Goal: Download file/media: Obtain a digital file from the website

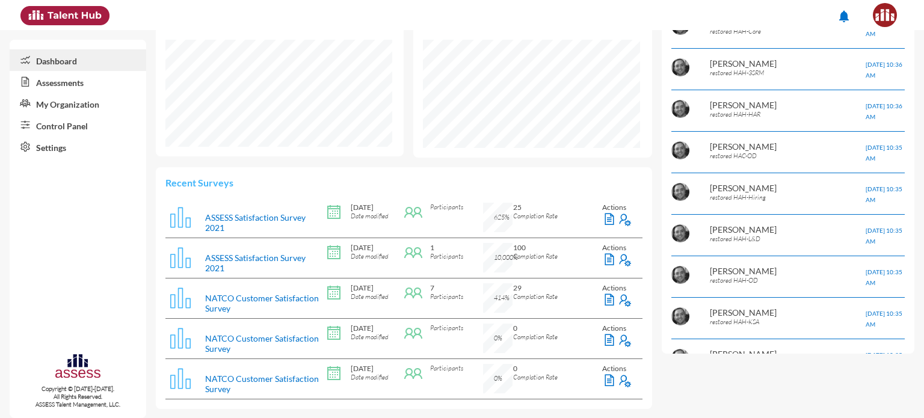
drag, startPoint x: 0, startPoint y: 0, endPoint x: 68, endPoint y: 134, distance: 150.3
click at [68, 134] on link "Control Panel" at bounding box center [78, 125] width 137 height 22
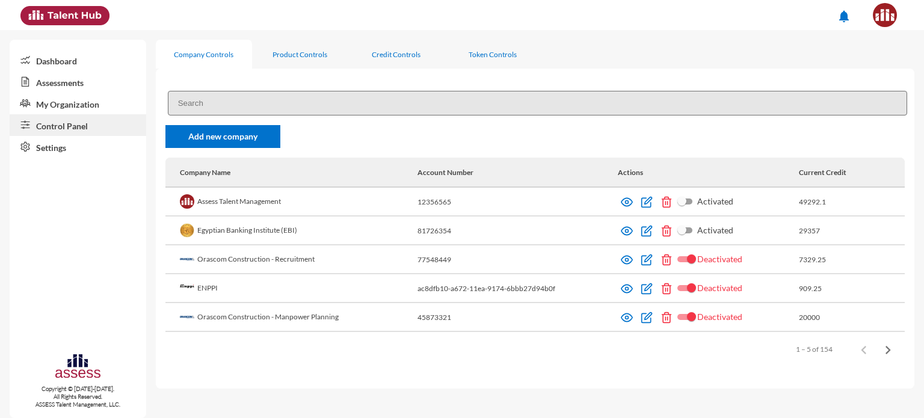
click at [302, 100] on input at bounding box center [537, 103] width 739 height 25
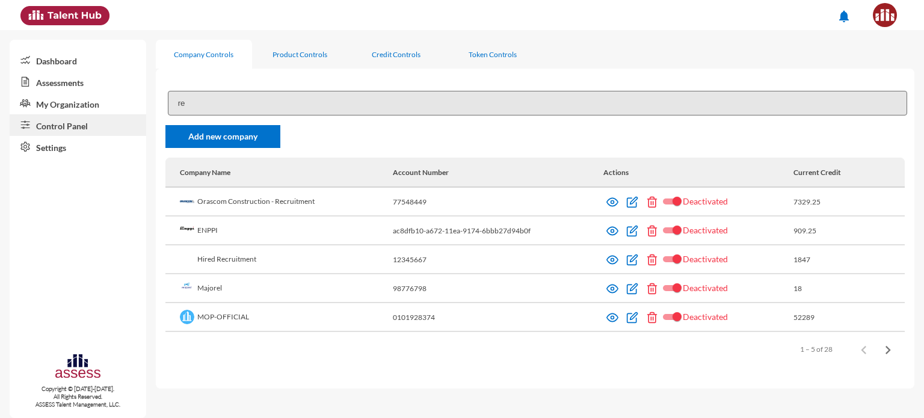
type input "r"
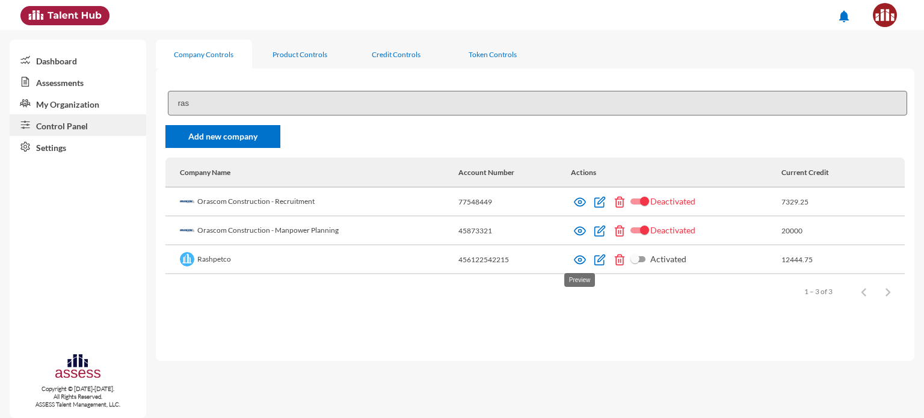
type input "ras"
click at [577, 262] on img at bounding box center [580, 260] width 12 height 12
click at [577, 263] on img at bounding box center [580, 260] width 12 height 12
click at [281, 95] on input "ras" at bounding box center [537, 103] width 739 height 25
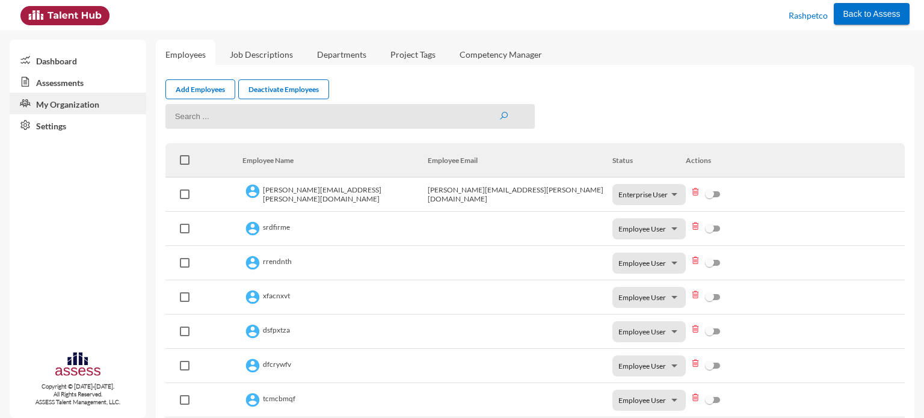
click at [85, 84] on link "Assessments" at bounding box center [78, 82] width 137 height 22
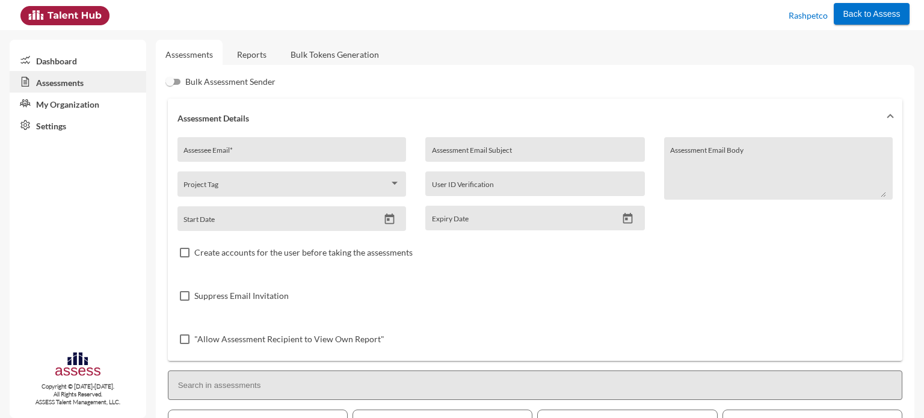
click at [257, 47] on link "Reports" at bounding box center [251, 54] width 49 height 29
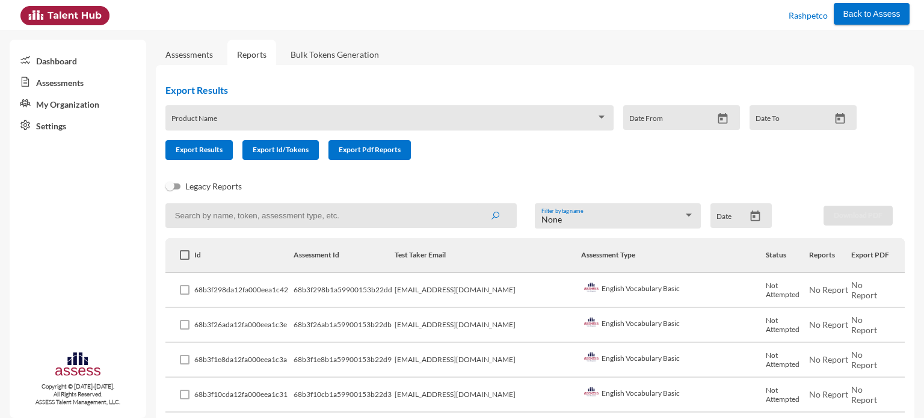
click at [385, 214] on input at bounding box center [340, 215] width 351 height 25
paste input "Hossam.Mahmoud"
type input "Hossam.Mahmoud"
click at [496, 219] on icon "submit" at bounding box center [495, 216] width 10 height 10
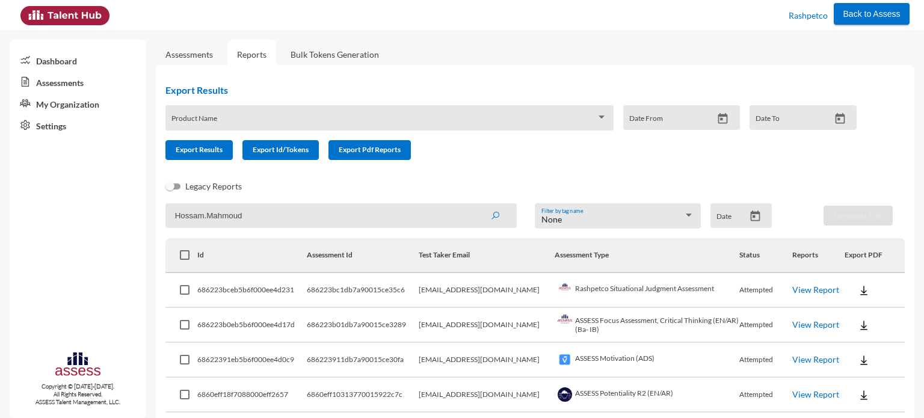
click at [572, 177] on div "Export Results Product Name Date From Date To Export Results Export Id/Tokens E…" at bounding box center [515, 127] width 739 height 105
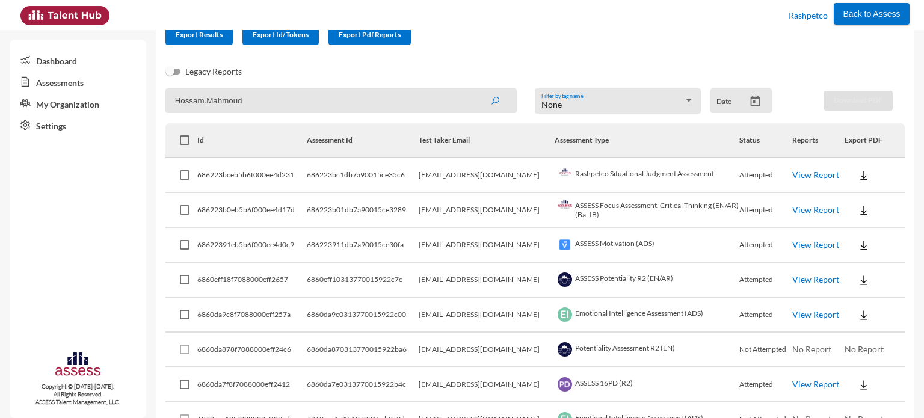
scroll to position [87, 0]
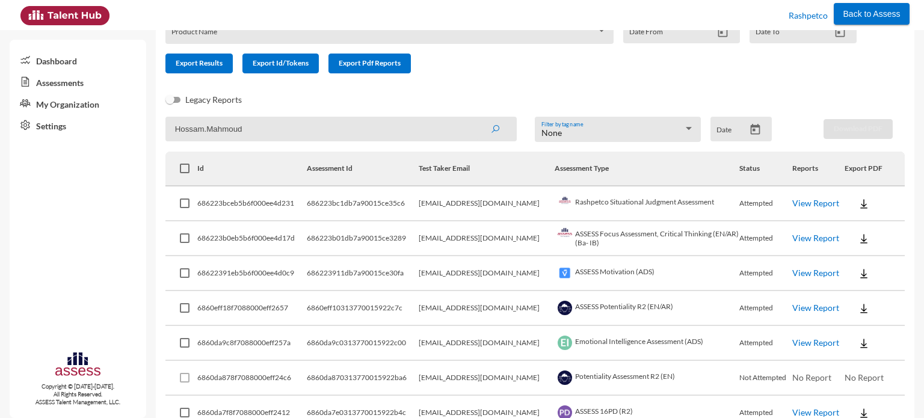
click at [667, 127] on div "None Filter by tag name" at bounding box center [617, 132] width 153 height 19
click at [678, 100] on div at bounding box center [462, 209] width 924 height 418
click at [816, 343] on link "View Report" at bounding box center [815, 342] width 47 height 10
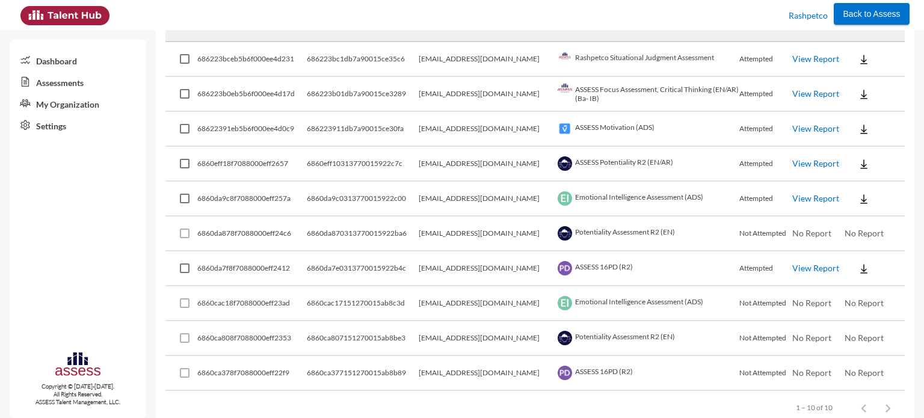
scroll to position [255, 0]
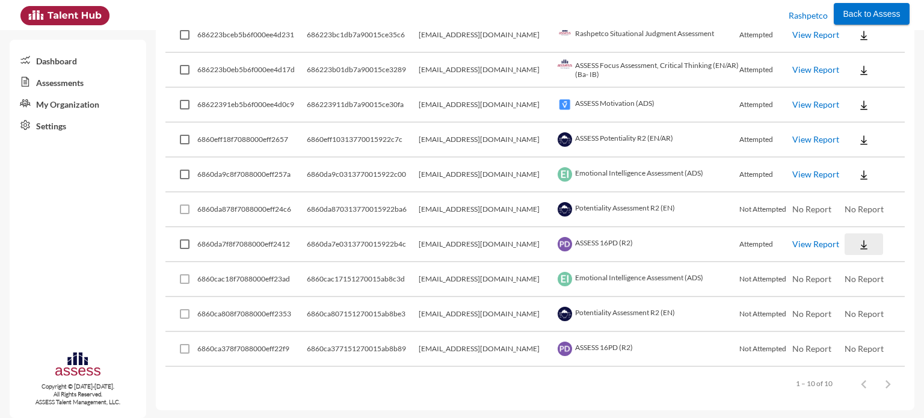
click at [857, 243] on img at bounding box center [863, 245] width 12 height 12
click at [851, 268] on button "EN" at bounding box center [871, 266] width 67 height 23
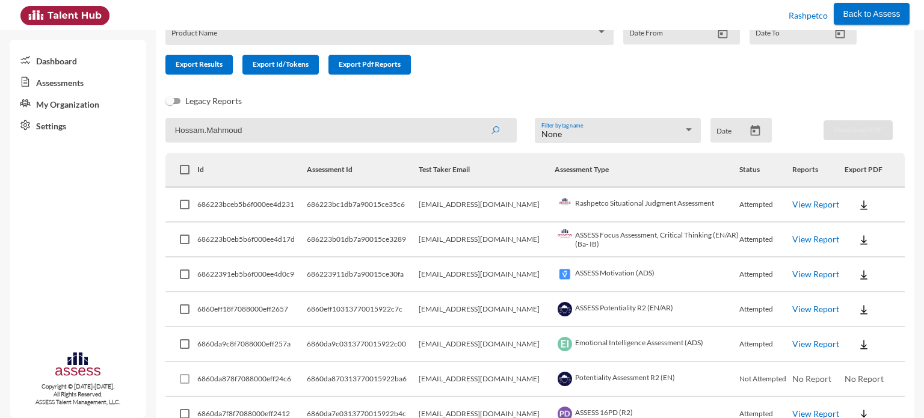
scroll to position [87, 0]
click at [804, 201] on link "View Report" at bounding box center [815, 203] width 47 height 10
click at [348, 134] on input "Hossam.Mahmoud" at bounding box center [340, 129] width 351 height 25
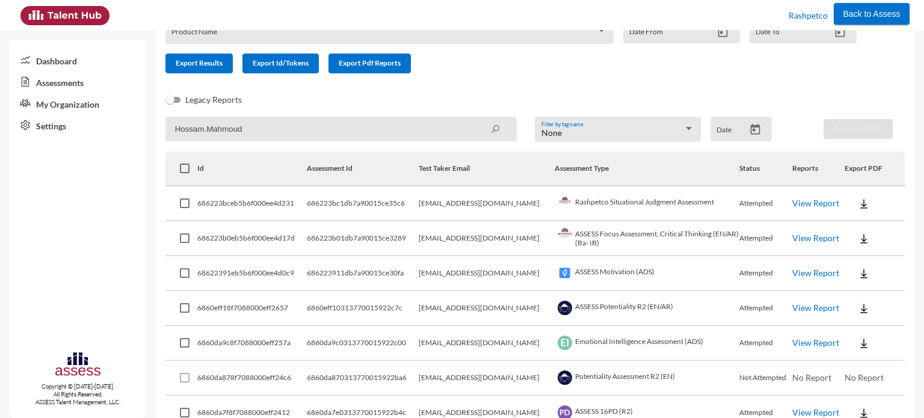
paste input "aytham.Osman"
type input "Haytham.Osman"
click at [497, 132] on button "submit" at bounding box center [495, 129] width 38 height 22
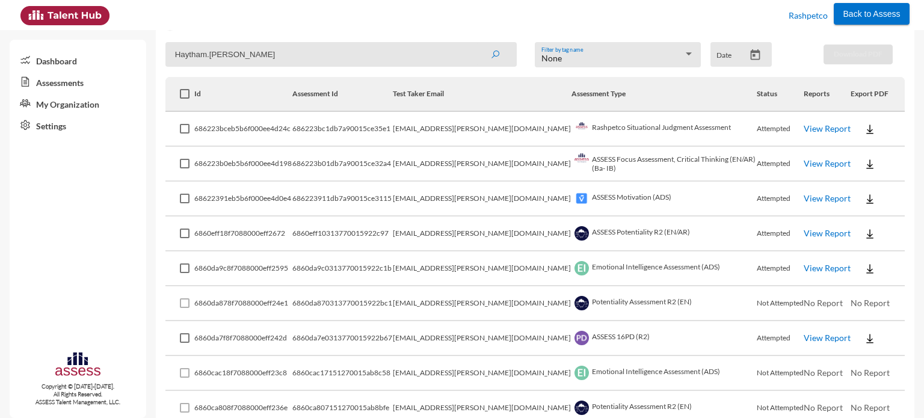
scroll to position [216, 0]
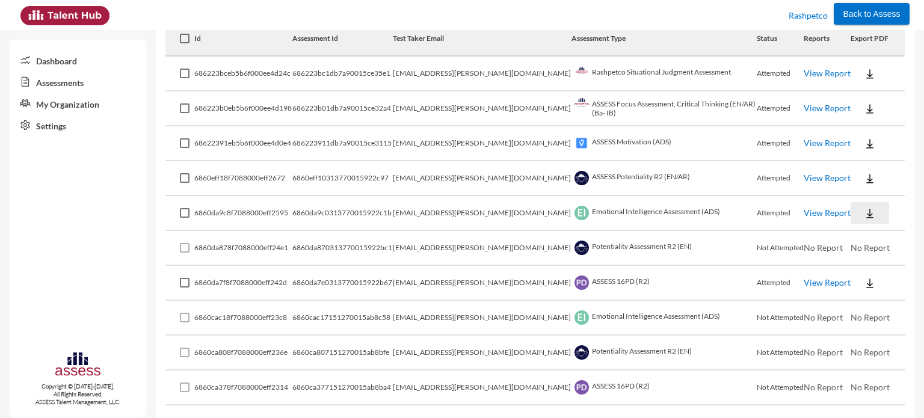
click at [864, 213] on img at bounding box center [870, 213] width 12 height 12
click at [855, 235] on button "EN" at bounding box center [870, 235] width 67 height 23
click at [864, 286] on img at bounding box center [870, 283] width 12 height 12
click at [866, 306] on button "EN" at bounding box center [870, 304] width 67 height 23
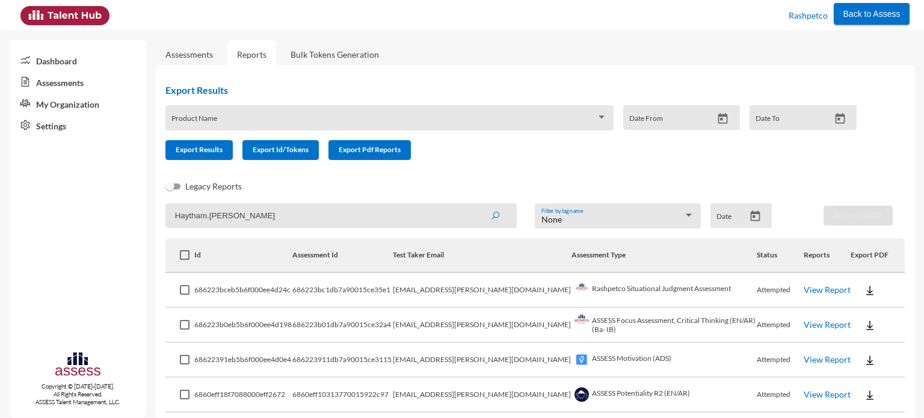
click at [255, 215] on input "Haytham.Osman" at bounding box center [340, 215] width 351 height 25
paste input "AhmedHelmy"
click at [490, 221] on icon "submit" at bounding box center [495, 216] width 10 height 10
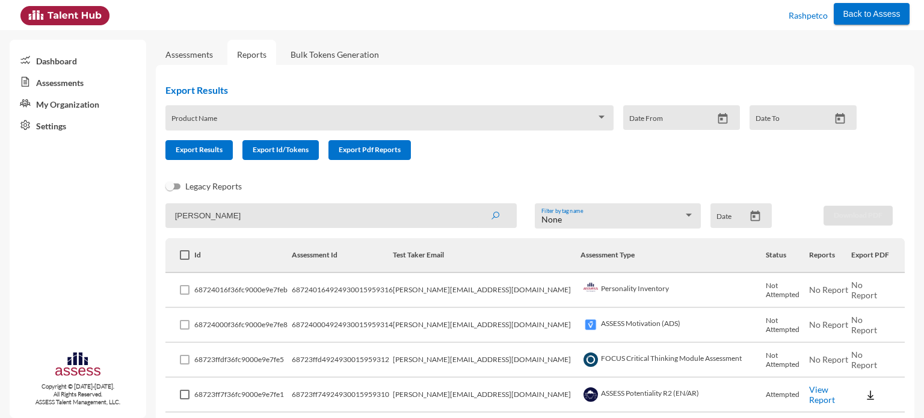
click at [544, 146] on form "Product Name Date From Date To Export Results Export Id/Tokens Export Pdf Repor…" at bounding box center [515, 132] width 701 height 55
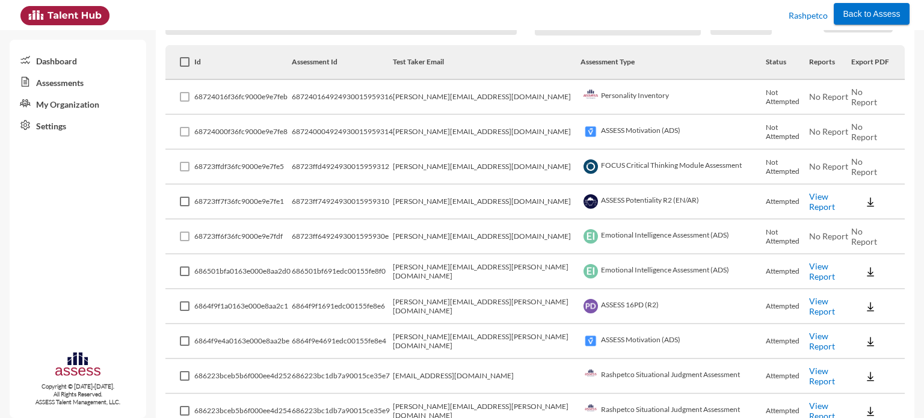
scroll to position [216, 0]
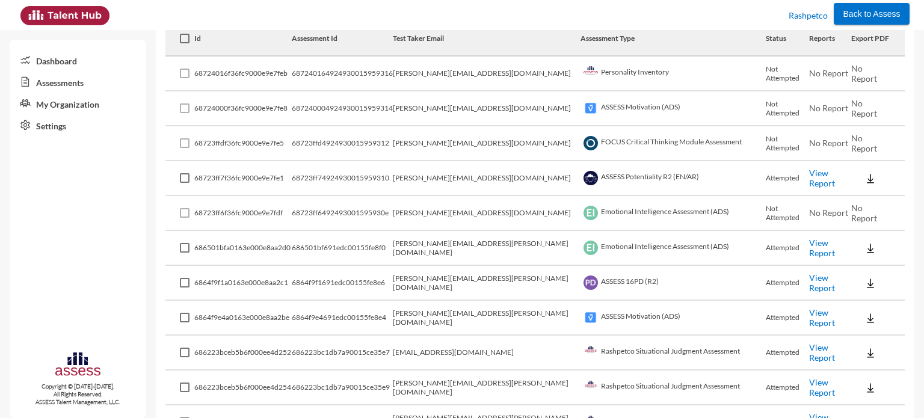
click at [809, 281] on link "View Report" at bounding box center [822, 282] width 26 height 20
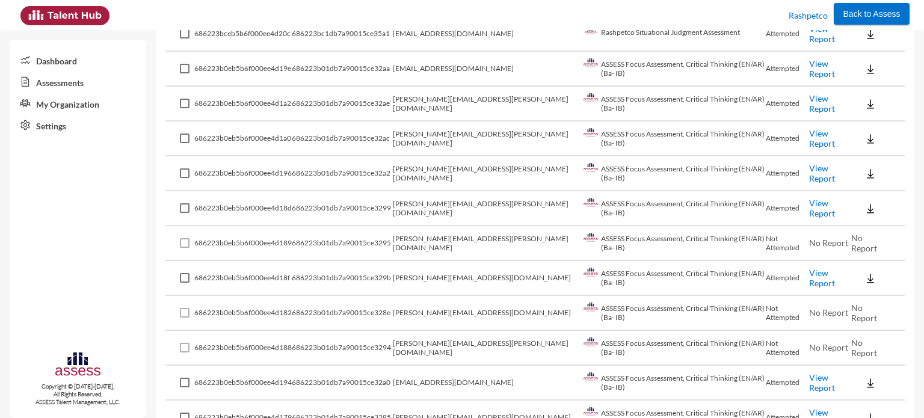
scroll to position [0, 0]
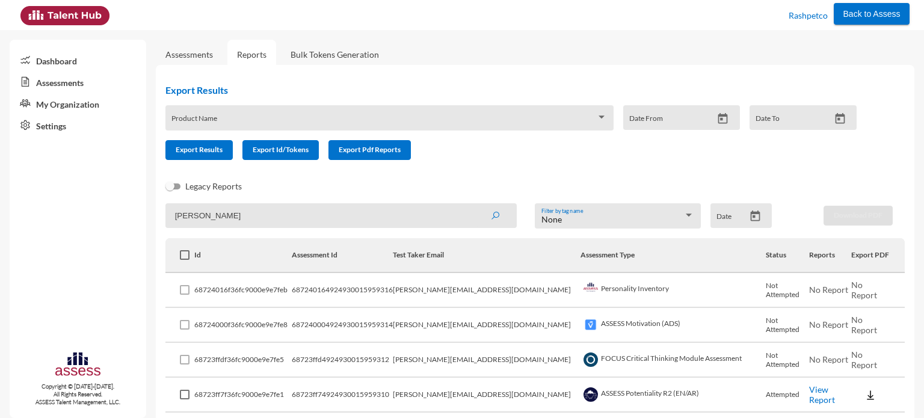
click at [382, 218] on input "Ahmed Helmy" at bounding box center [340, 215] width 351 height 25
paste input "Hossam.Mahmoud@rashpetco.com"
click at [490, 219] on icon "submit" at bounding box center [495, 216] width 10 height 10
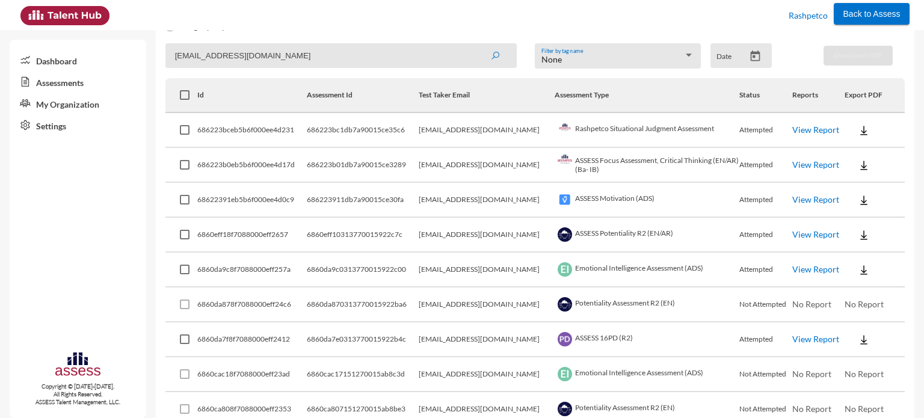
scroll to position [159, 0]
click at [823, 271] on link "View Report" at bounding box center [815, 270] width 47 height 10
click at [816, 342] on link "View Report" at bounding box center [815, 340] width 47 height 10
click at [636, 57] on div "None Filter by tag name" at bounding box center [617, 60] width 153 height 19
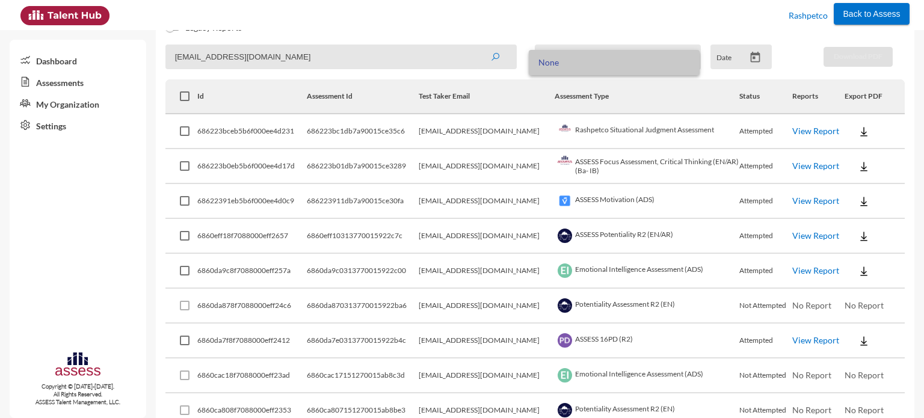
click at [636, 57] on span "None" at bounding box center [614, 62] width 152 height 25
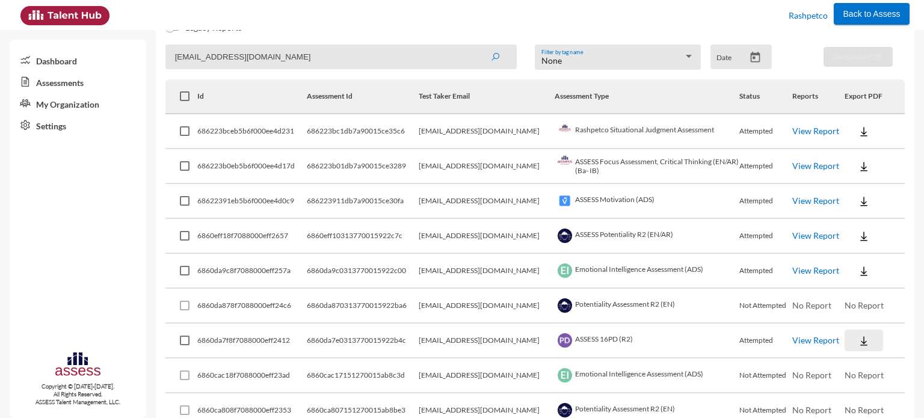
click at [858, 343] on img at bounding box center [863, 341] width 12 height 12
click at [859, 357] on button "EN" at bounding box center [871, 362] width 67 height 23
click at [857, 267] on img at bounding box center [863, 271] width 12 height 12
click at [856, 292] on button "EN" at bounding box center [871, 292] width 67 height 23
click at [319, 60] on input "Hossam.Mahmoud@rashpetco.com" at bounding box center [340, 56] width 351 height 25
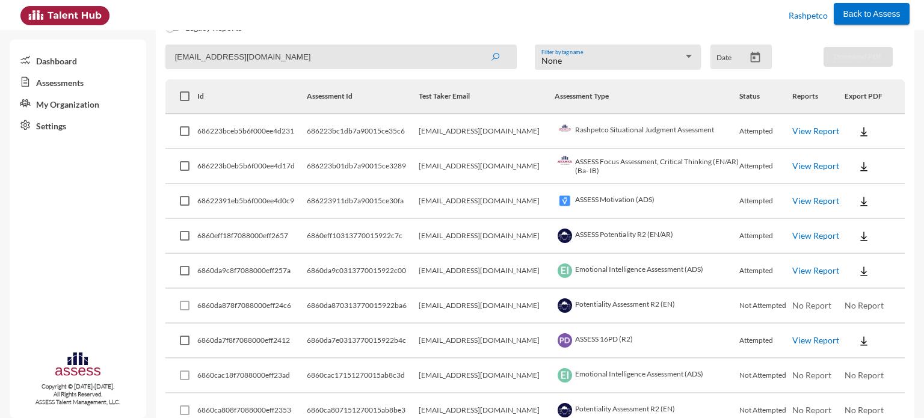
click at [319, 60] on input "Hossam.Mahmoud@rashpetco.com" at bounding box center [340, 56] width 351 height 25
paste input "aytham.Osman@RASHPETCO"
type input "Haytham.Osman@RASHPETCO.com"
click at [493, 60] on icon "submit" at bounding box center [495, 57] width 10 height 10
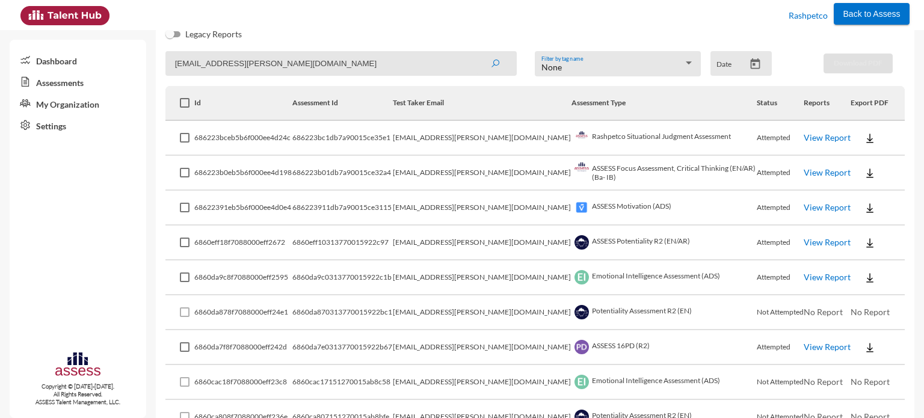
scroll to position [192, 0]
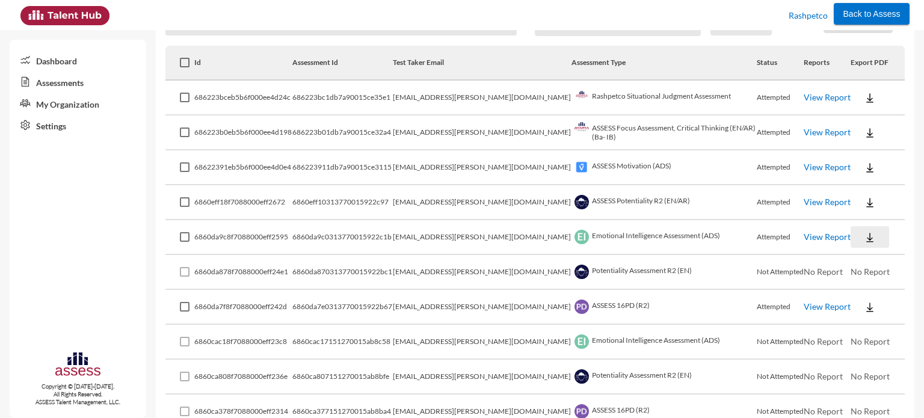
click at [864, 235] on img at bounding box center [870, 238] width 12 height 12
click at [853, 254] on button "EN" at bounding box center [870, 259] width 67 height 23
click at [864, 307] on img at bounding box center [870, 307] width 12 height 12
click at [853, 323] on button "EN" at bounding box center [870, 328] width 67 height 23
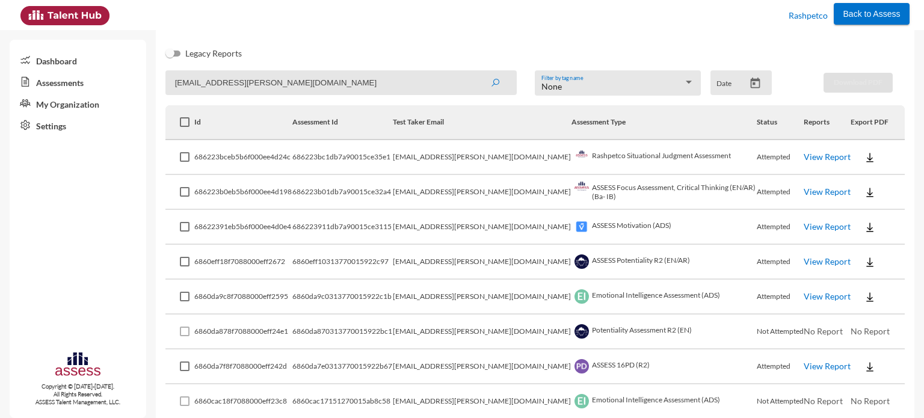
scroll to position [144, 0]
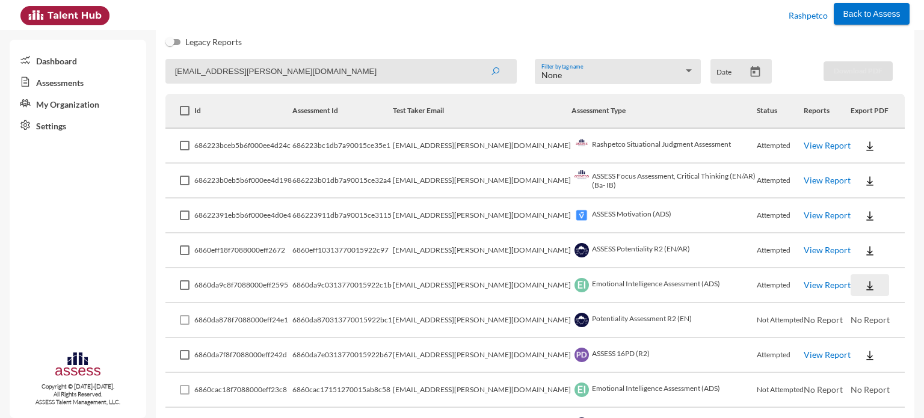
click at [864, 284] on img at bounding box center [870, 286] width 12 height 12
click at [855, 301] on button "EN" at bounding box center [870, 307] width 67 height 23
click at [864, 359] on img at bounding box center [870, 355] width 12 height 12
click at [851, 372] on button "EN" at bounding box center [870, 377] width 67 height 23
click at [375, 76] on input "Haytham.Osman@RASHPETCO.com" at bounding box center [340, 71] width 351 height 25
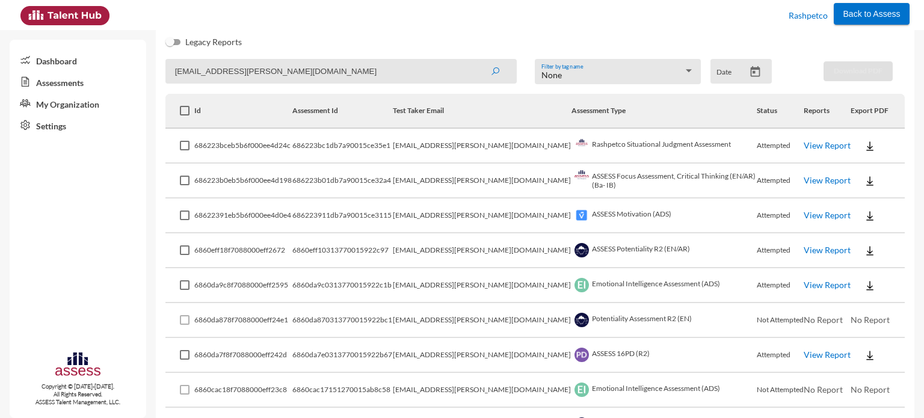
click at [375, 76] on input "Haytham.Osman@RASHPETCO.com" at bounding box center [340, 71] width 351 height 25
paste input "AhmedHelmy"
click at [476, 60] on button "submit" at bounding box center [495, 71] width 38 height 22
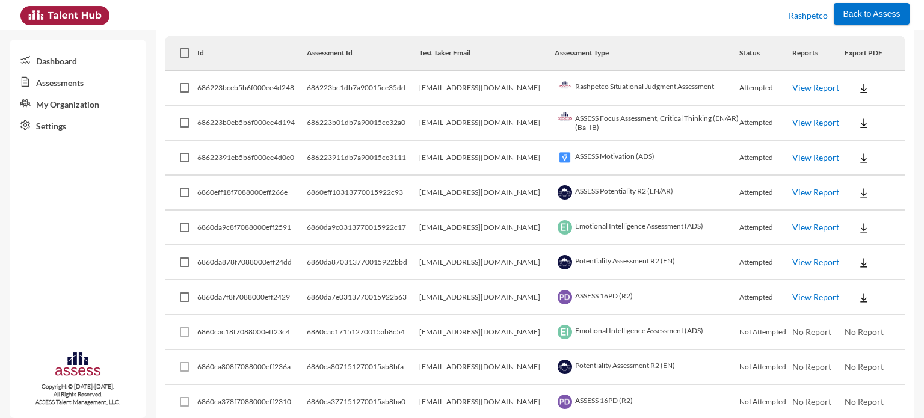
scroll to position [255, 0]
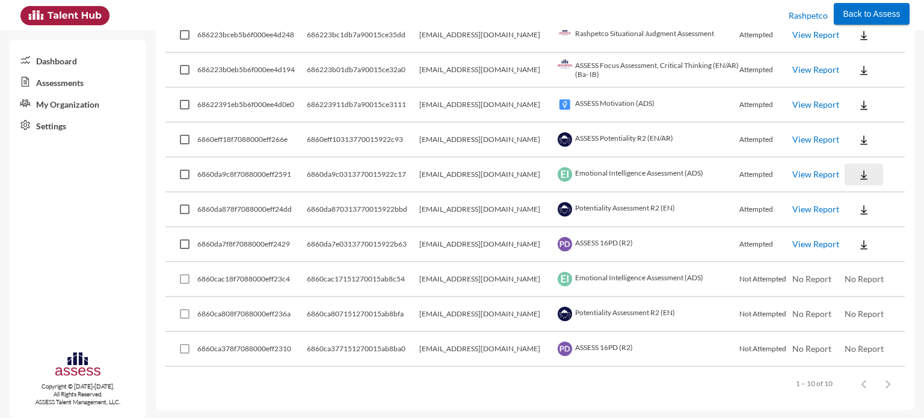
click at [858, 173] on img at bounding box center [863, 175] width 12 height 12
click at [854, 195] on button "EN" at bounding box center [869, 196] width 67 height 23
click at [857, 244] on img at bounding box center [863, 245] width 12 height 12
click at [859, 259] on button "EN" at bounding box center [869, 266] width 67 height 23
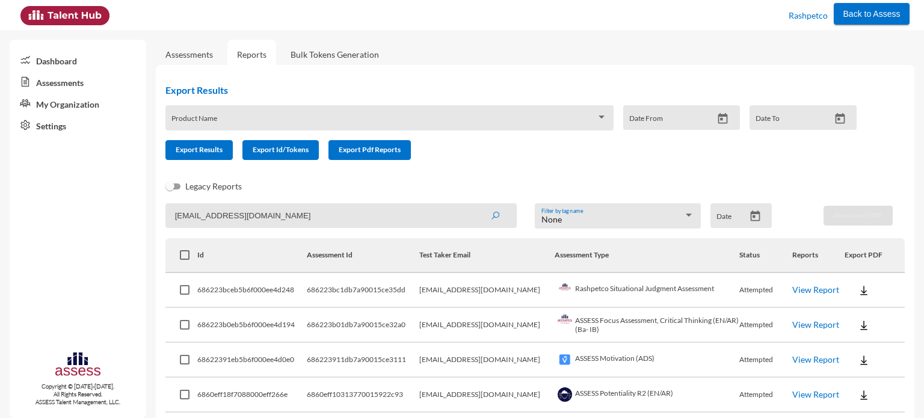
click at [350, 215] on input "AhmedHelmy@RASHPETCO.com" at bounding box center [340, 215] width 351 height 25
paste input "Menna.Shalab"
click at [490, 212] on icon "submit" at bounding box center [495, 216] width 10 height 10
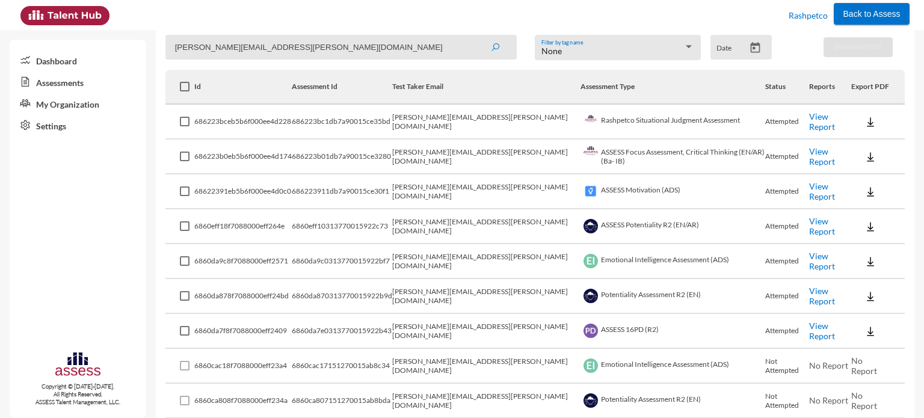
scroll to position [192, 0]
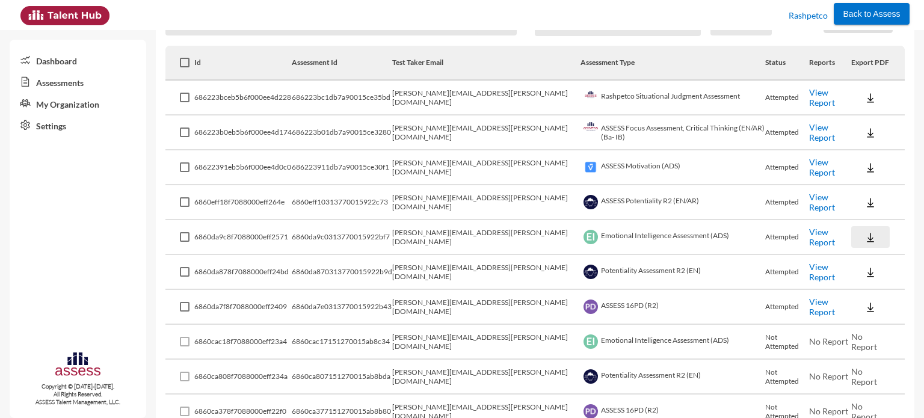
click at [864, 235] on button at bounding box center [870, 237] width 38 height 22
click at [857, 254] on button "EN" at bounding box center [870, 259] width 67 height 23
click at [864, 312] on img at bounding box center [870, 307] width 12 height 12
click at [854, 324] on button "EN" at bounding box center [870, 328] width 67 height 23
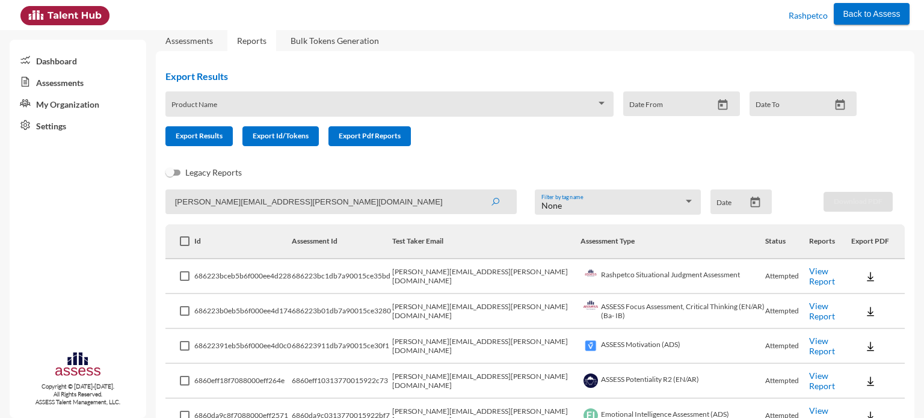
scroll to position [0, 0]
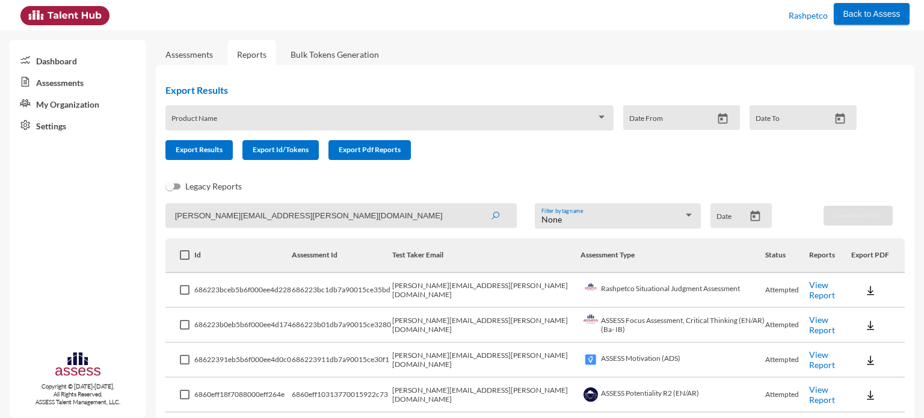
click at [374, 211] on input "Menna.Shalaby@RASHPETCO.com" at bounding box center [340, 215] width 351 height 25
paste input "Nevien.Helm"
type input "Nevien.Helmy@RASHPETCO.com"
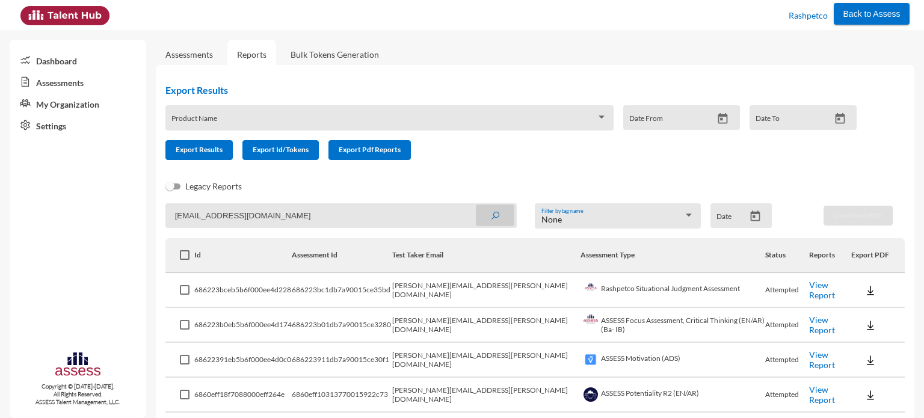
click at [494, 222] on button "submit" at bounding box center [495, 215] width 38 height 22
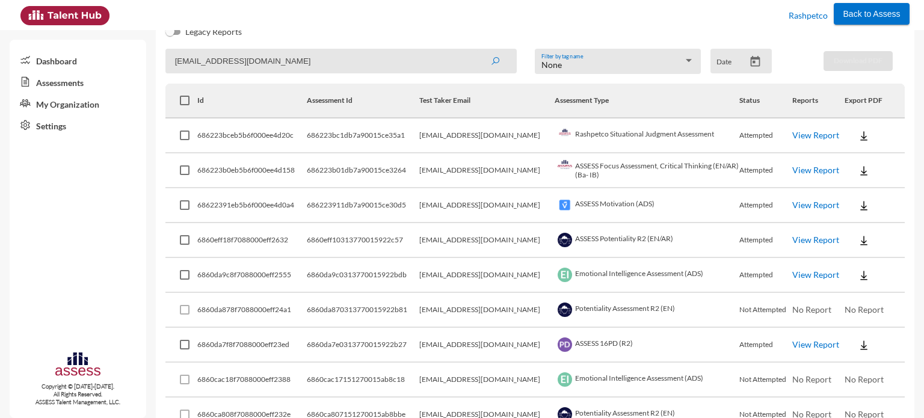
scroll to position [170, 0]
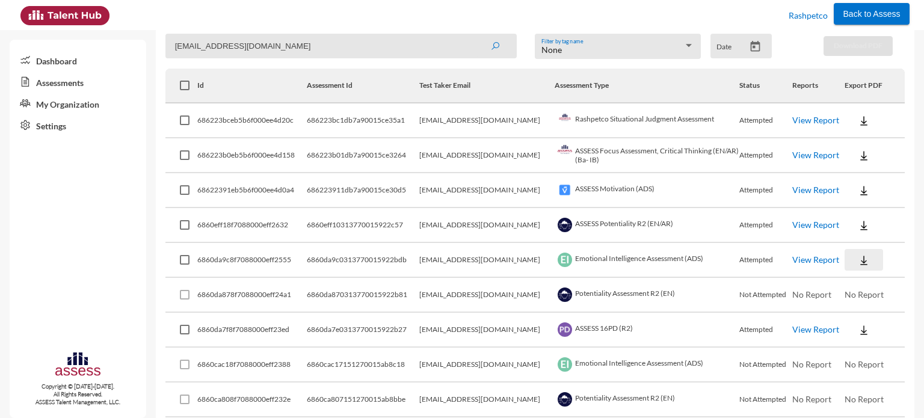
click at [858, 257] on img at bounding box center [863, 260] width 12 height 12
click at [856, 281] on button "EN" at bounding box center [869, 282] width 67 height 23
click at [857, 332] on img at bounding box center [863, 330] width 12 height 12
click at [857, 355] on button "EN" at bounding box center [869, 351] width 67 height 23
click at [417, 55] on input "Nevien.Helmy@RASHPETCO.com" at bounding box center [340, 46] width 351 height 25
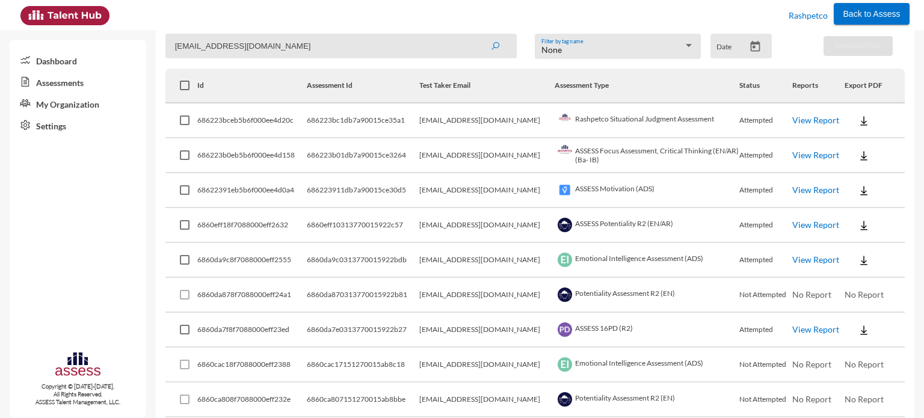
click at [417, 55] on input "Nevien.Helmy@RASHPETCO.com" at bounding box center [340, 46] width 351 height 25
paste input "Eman.Nabil"
type input "Eman.Nabil@RASHPETCO.com"
click at [493, 51] on icon "submit" at bounding box center [495, 46] width 10 height 10
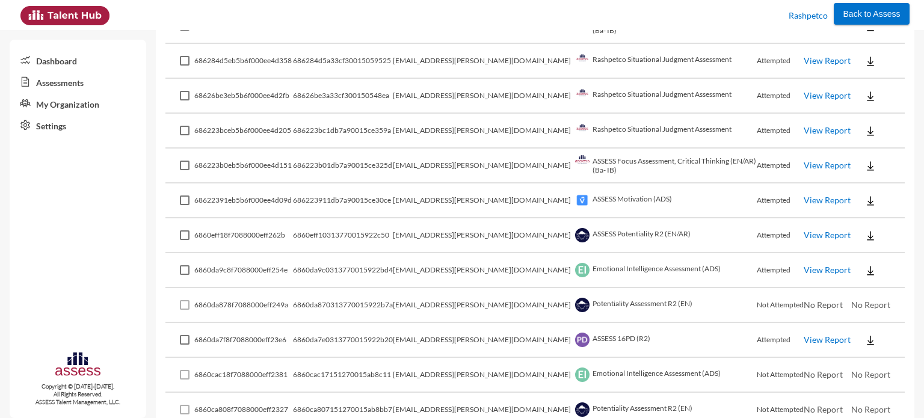
scroll to position [265, 0]
click at [803, 271] on link "View Report" at bounding box center [826, 269] width 47 height 10
click at [864, 269] on img at bounding box center [870, 270] width 12 height 12
click at [854, 290] on button "EN" at bounding box center [868, 291] width 67 height 23
click at [864, 337] on img at bounding box center [870, 340] width 12 height 12
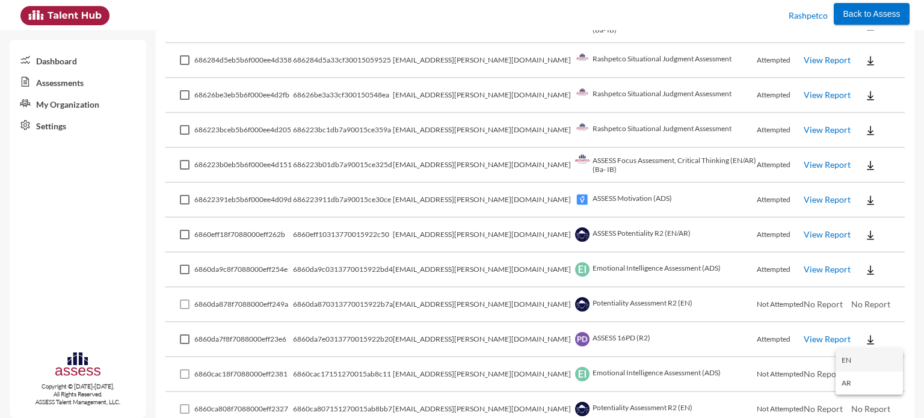
click at [851, 354] on button "EN" at bounding box center [868, 360] width 67 height 23
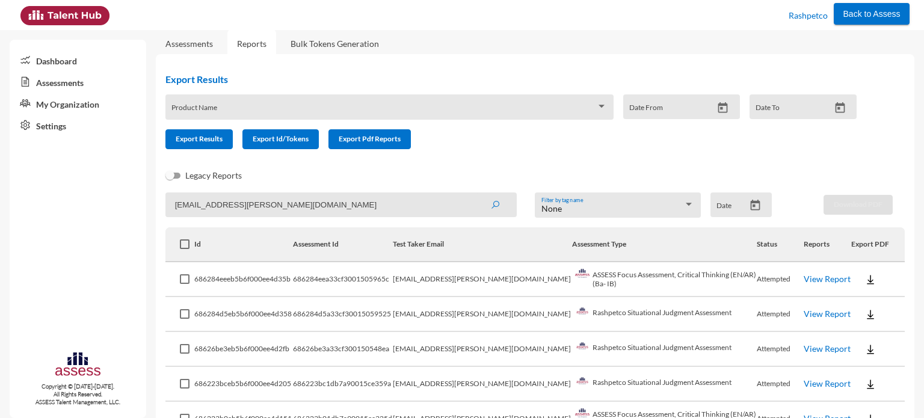
scroll to position [5, 0]
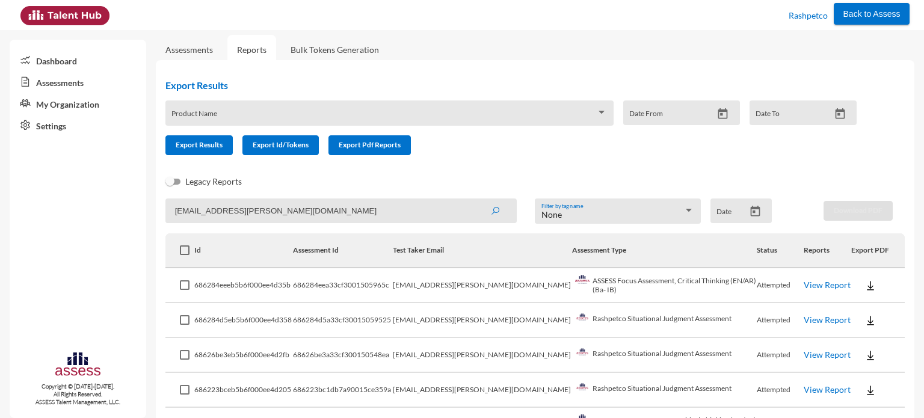
click at [438, 206] on input "Eman.Nabil@RASHPETCO.com" at bounding box center [340, 210] width 351 height 25
paste input "Ahmed.Donkl@RASHPETCO.COM"
click at [502, 210] on button "submit" at bounding box center [495, 211] width 38 height 22
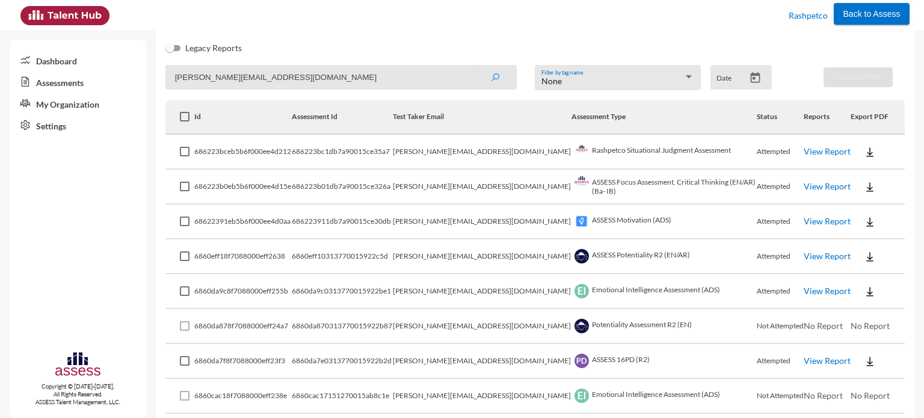
scroll to position [227, 0]
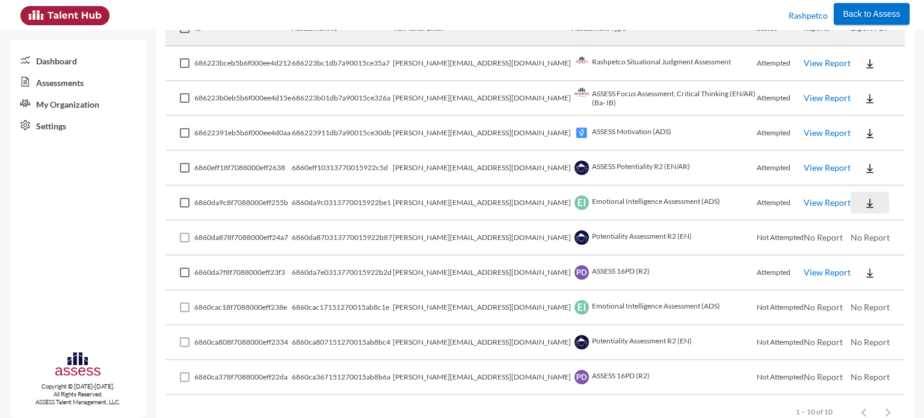
click at [864, 201] on img at bounding box center [870, 203] width 12 height 12
click at [856, 220] on button "EN" at bounding box center [869, 224] width 67 height 23
click at [864, 274] on img at bounding box center [870, 273] width 12 height 12
click at [857, 286] on button "EN" at bounding box center [869, 294] width 67 height 23
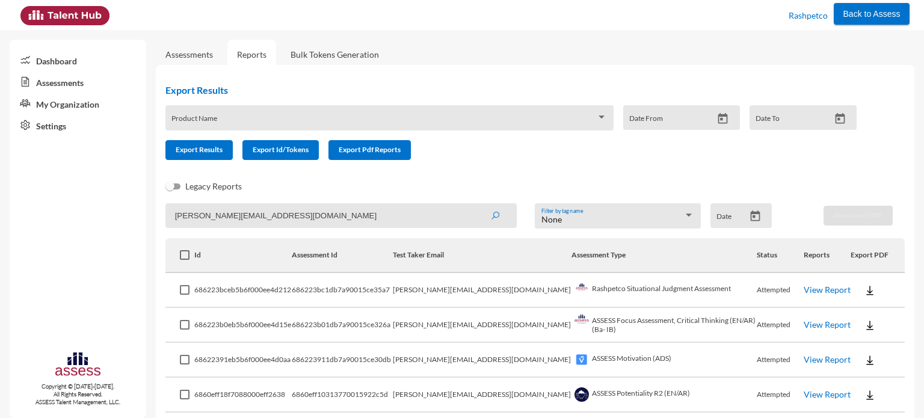
click at [388, 213] on input "Ahmed.Donkl@RASHPETCO.COM" at bounding box center [340, 215] width 351 height 25
paste input "Mahmoud.Hatmal@RASHPETCO.com"
type input "Mahmoud.Hatmal@RASHPETCO.com"
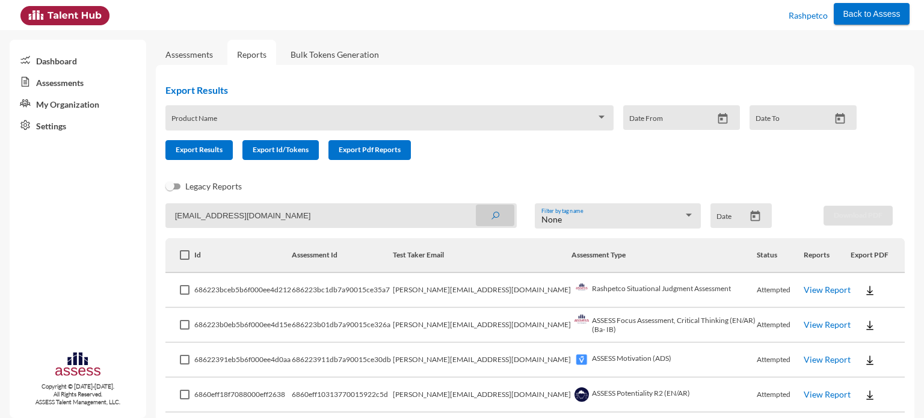
click at [497, 216] on button "submit" at bounding box center [495, 215] width 38 height 22
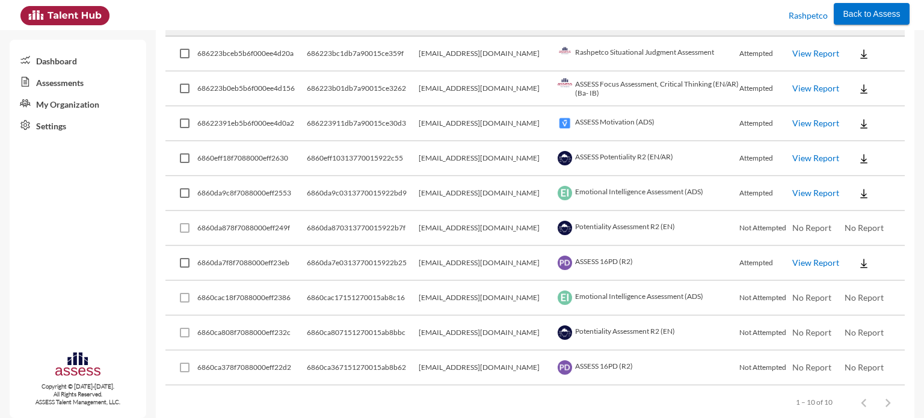
scroll to position [255, 0]
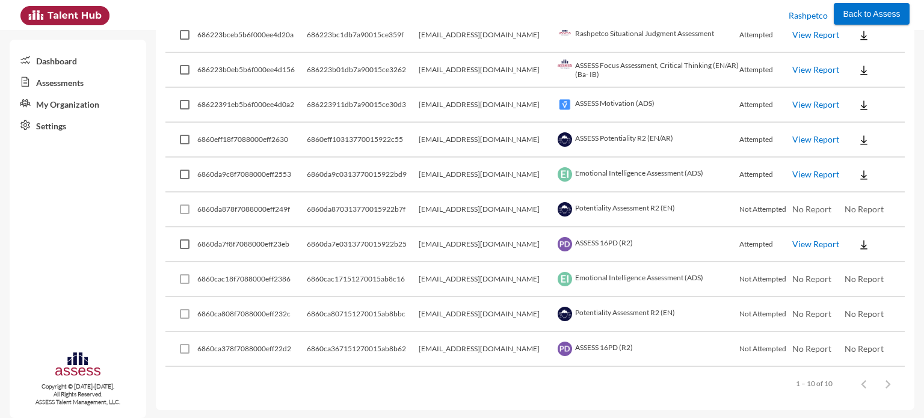
click at [862, 177] on img at bounding box center [863, 175] width 12 height 12
click at [863, 201] on button "EN" at bounding box center [871, 196] width 67 height 23
click at [857, 248] on img at bounding box center [863, 245] width 12 height 12
click at [856, 268] on button "EN" at bounding box center [871, 266] width 67 height 23
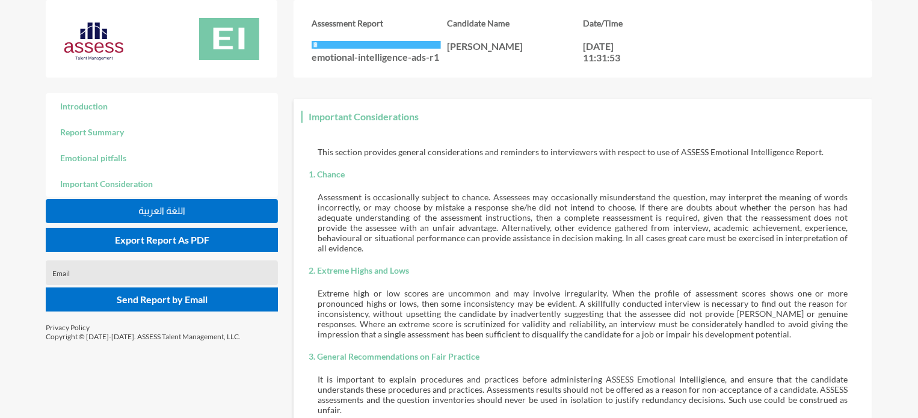
scroll to position [1896, 0]
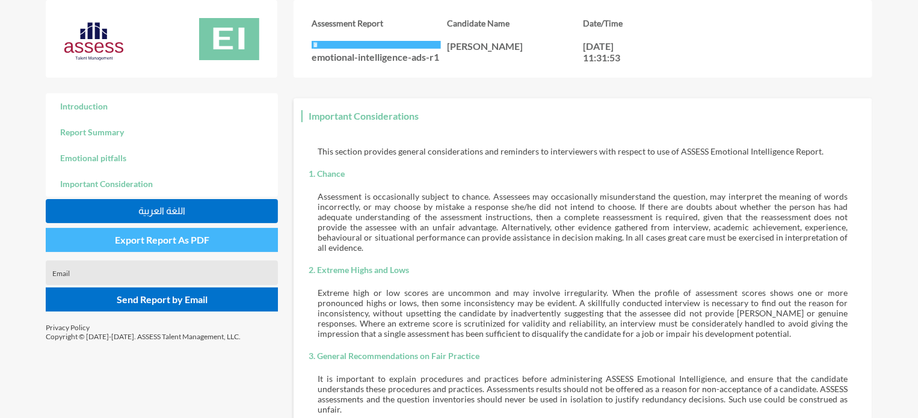
click at [216, 240] on button "Export Report As PDF" at bounding box center [162, 240] width 232 height 24
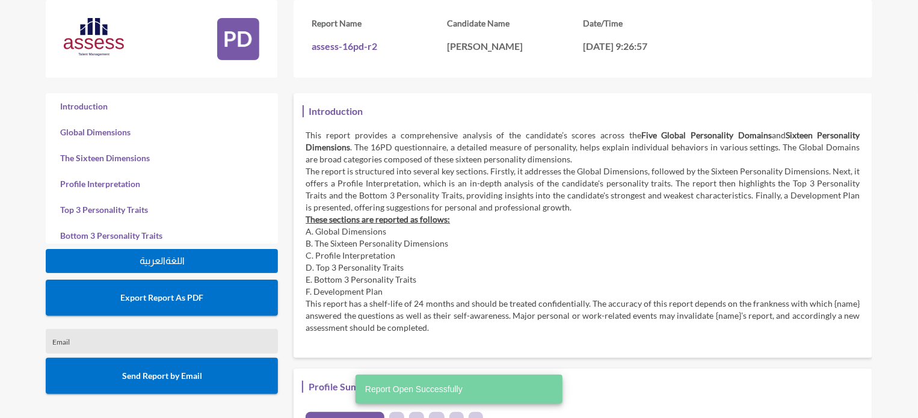
scroll to position [418, 918]
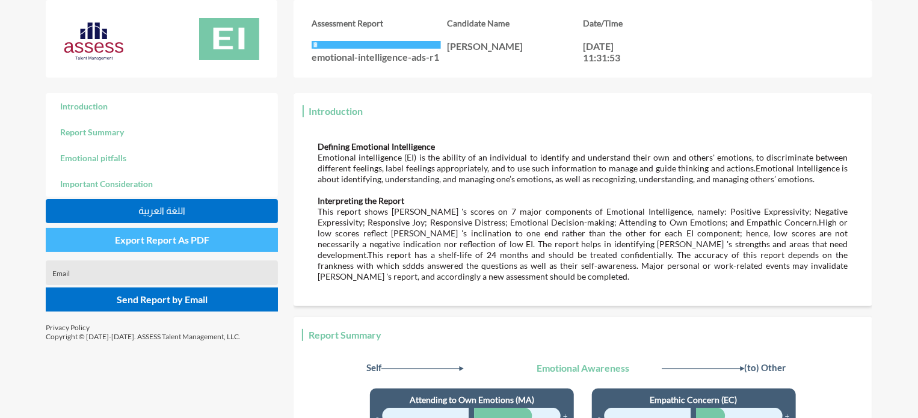
click at [222, 236] on button "Export Report As PDF" at bounding box center [162, 240] width 232 height 24
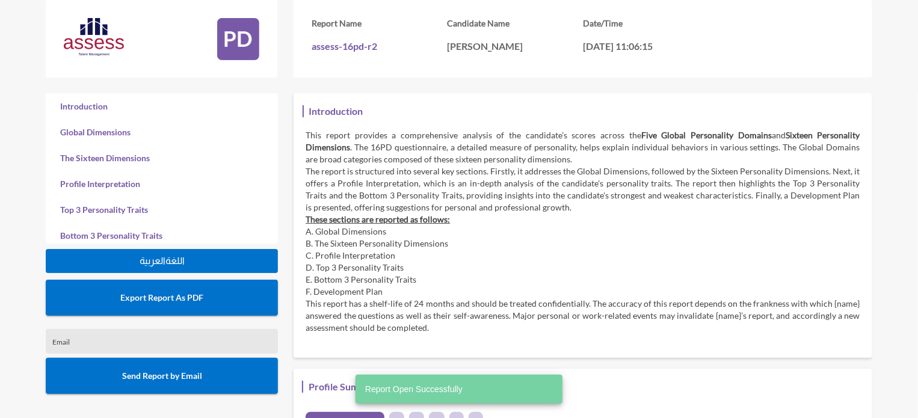
scroll to position [418, 918]
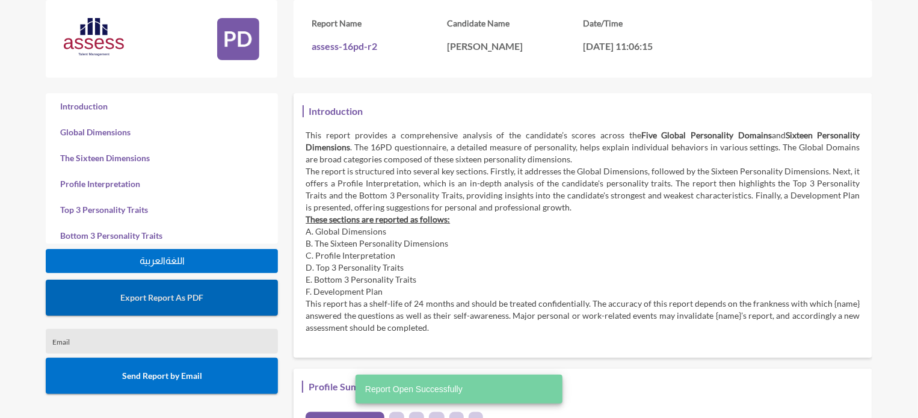
click at [224, 298] on button "Export Report As PDF" at bounding box center [162, 298] width 232 height 36
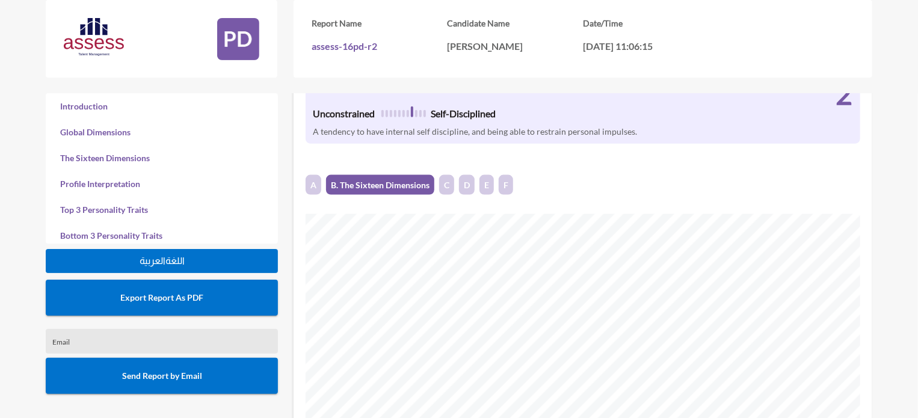
scroll to position [316, 0]
